Goal: Book appointment/travel/reservation

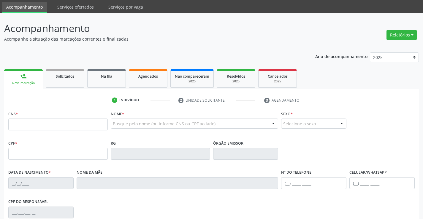
scroll to position [30, 0]
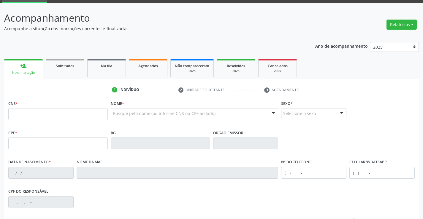
click at [38, 117] on input "text" at bounding box center [57, 114] width 99 height 12
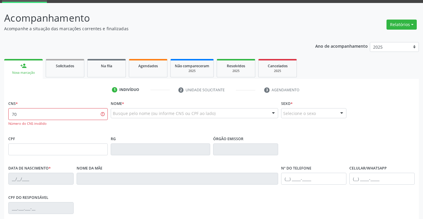
type input "7"
type input "708 8077 2301 2910"
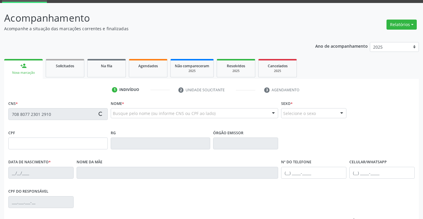
type input "0953102823"
type input "1[DATE]"
type input "[PHONE_NUMBER]"
type input "002.369.605-20"
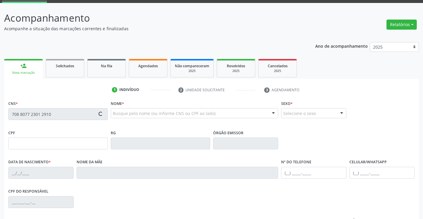
type input "S/N"
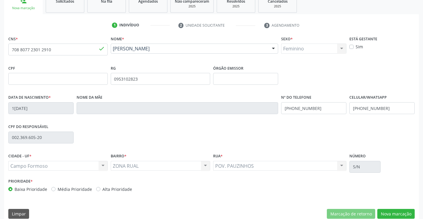
scroll to position [102, 0]
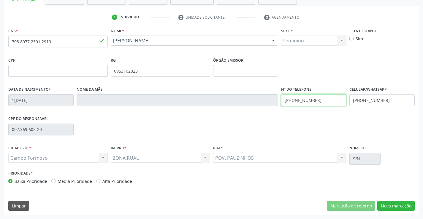
click at [317, 101] on input "[PHONE_NUMBER]" at bounding box center [313, 100] width 65 height 12
type input "[PHONE_NUMBER]"
click at [385, 102] on input "[PHONE_NUMBER]" at bounding box center [382, 100] width 65 height 12
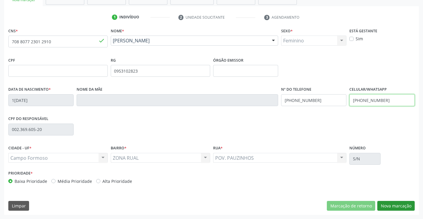
type input "[PHONE_NUMBER]"
click at [397, 207] on button "Nova marcação" at bounding box center [395, 206] width 37 height 10
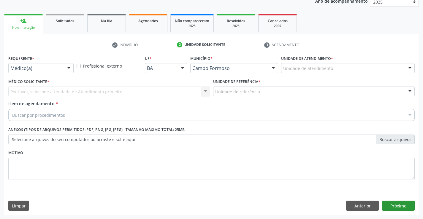
scroll to position [75, 0]
click at [358, 204] on button "Anterior" at bounding box center [362, 206] width 33 height 10
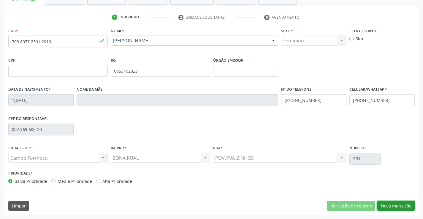
click at [400, 208] on button "Nova marcação" at bounding box center [395, 206] width 37 height 10
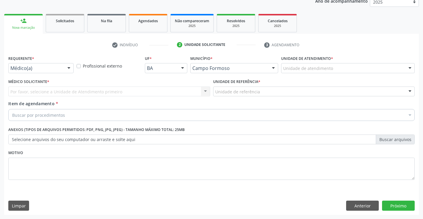
drag, startPoint x: 67, startPoint y: 67, endPoint x: 63, endPoint y: 75, distance: 8.4
click at [67, 69] on div at bounding box center [68, 69] width 9 height 10
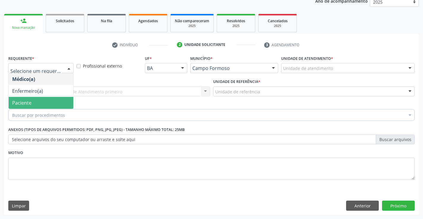
drag, startPoint x: 58, startPoint y: 103, endPoint x: 64, endPoint y: 94, distance: 10.9
click at [59, 102] on span "Paciente" at bounding box center [41, 103] width 65 height 12
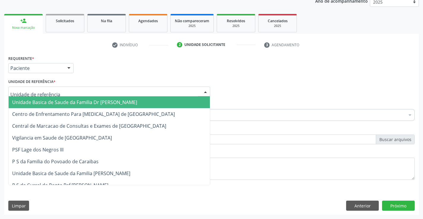
click at [65, 94] on div at bounding box center [109, 92] width 202 height 10
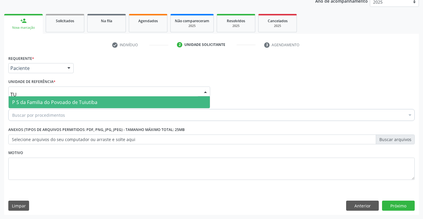
type input "TUI"
click at [68, 102] on span "P S da Familia do Povoado de Tuiutiba" at bounding box center [54, 102] width 85 height 7
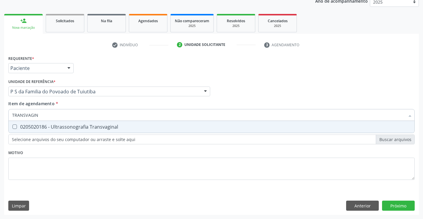
type input "TRANSVAGINA"
click at [78, 127] on div "0205020186 - Ultrassonografia Transvaginal" at bounding box center [211, 127] width 399 height 5
checkbox Transvaginal "true"
click at [80, 154] on div "Requerente * Paciente Médico(a) Enfermeiro(a) Paciente Nenhum resultado encontr…" at bounding box center [211, 121] width 407 height 135
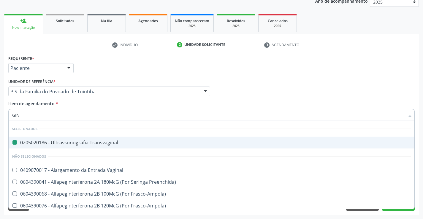
type input "GINE"
checkbox Transvaginal "false"
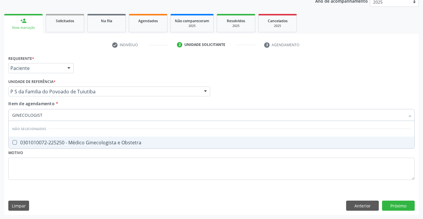
type input "GINECOLOGISTA"
click at [109, 141] on div "0301010072-225250 - Médico Ginecologista e Obstetra" at bounding box center [211, 142] width 399 height 5
checkbox Obstetra "true"
click at [99, 168] on div "Requerente * Paciente Médico(a) Enfermeiro(a) Paciente Nenhum resultado encontr…" at bounding box center [211, 121] width 407 height 135
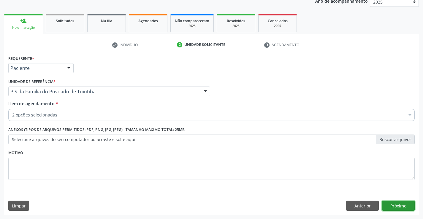
click at [400, 206] on button "Próximo" at bounding box center [398, 206] width 33 height 10
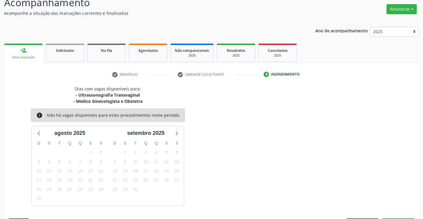
scroll to position [63, 0]
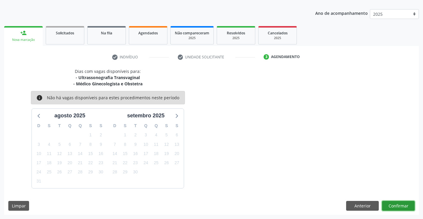
click at [396, 202] on button "Confirmar" at bounding box center [398, 206] width 33 height 10
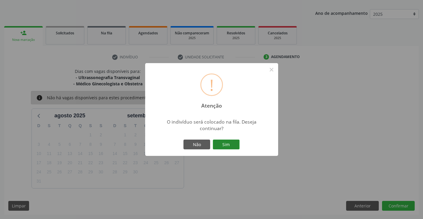
click at [227, 141] on button "Sim" at bounding box center [226, 145] width 27 height 10
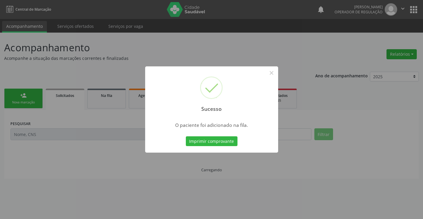
scroll to position [0, 0]
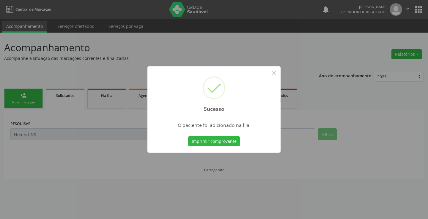
click at [227, 141] on button "Imprimir comprovante" at bounding box center [214, 142] width 52 height 10
